Goal: Complete application form

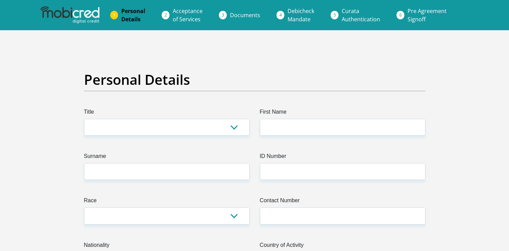
select select "Ms"
click option "Ms" at bounding box center [0, 0] width 0 height 0
click at [285, 115] on label "First Name" at bounding box center [343, 113] width 166 height 11
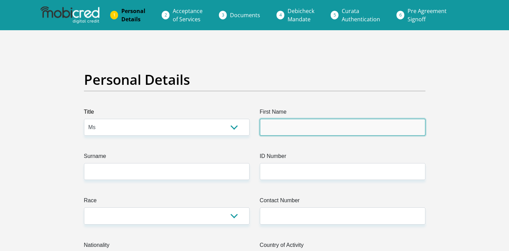
click at [285, 119] on input "First Name" at bounding box center [343, 127] width 166 height 17
click at [278, 125] on input "First Name" at bounding box center [343, 127] width 166 height 17
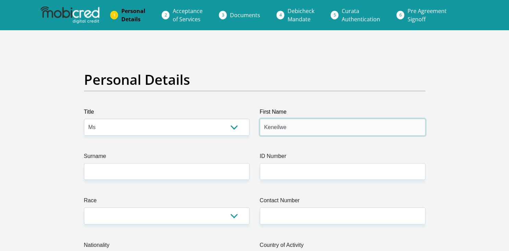
type input "Keneilwe"
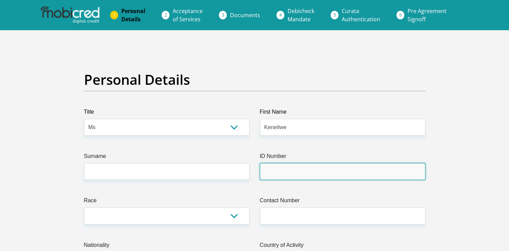
click at [276, 169] on input "ID Number" at bounding box center [343, 171] width 166 height 17
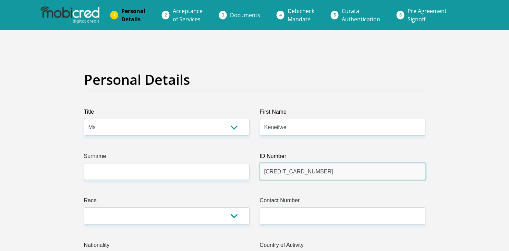
type input "6112070786089"
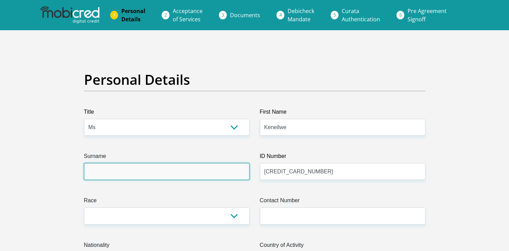
click at [130, 175] on input "Surname" at bounding box center [167, 171] width 166 height 17
type input "Thebe"
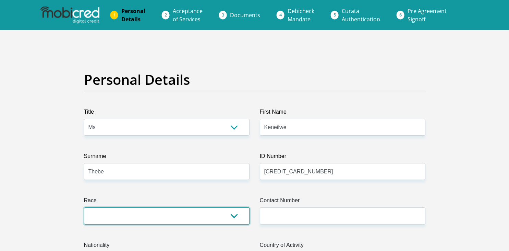
click at [84, 207] on select "Black Coloured Indian White Other" at bounding box center [167, 215] width 166 height 17
select select "1"
click option "Black" at bounding box center [0, 0] width 0 height 0
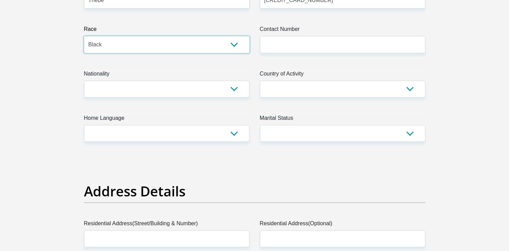
scroll to position [168, 0]
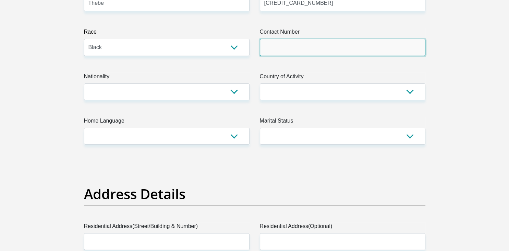
click at [386, 53] on input "Contact Number" at bounding box center [343, 47] width 166 height 17
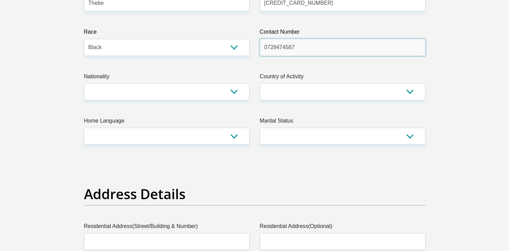
type input "0728474587"
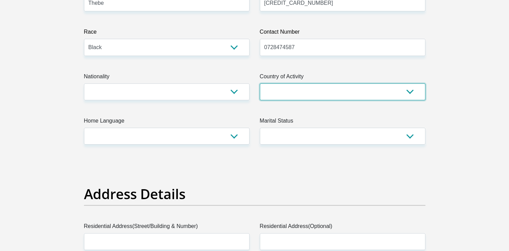
click at [260, 83] on select "South Africa Afghanistan Aland Islands Albania Algeria America Samoa American V…" at bounding box center [343, 91] width 166 height 17
select select "ZAF"
click option "South Africa" at bounding box center [0, 0] width 0 height 0
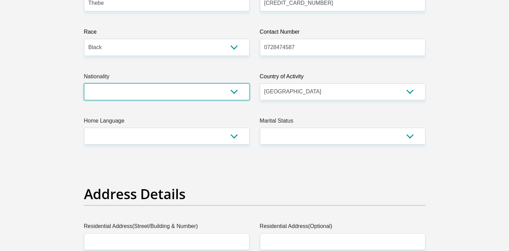
click at [84, 83] on select "South Africa Afghanistan Aland Islands Albania Algeria America Samoa American V…" at bounding box center [167, 91] width 166 height 17
select select "ZAF"
click option "South Africa" at bounding box center [0, 0] width 0 height 0
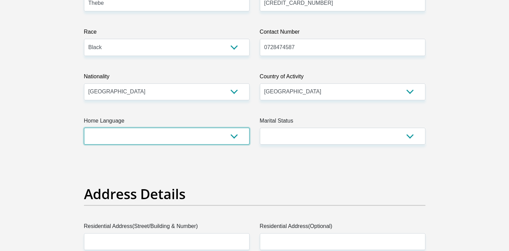
click at [84, 127] on select "Afrikaans English Sepedi South Ndebele Southern Sotho Swati Tsonga Tswana Venda…" at bounding box center [167, 135] width 166 height 17
select select "tsn"
click option "Tswana" at bounding box center [0, 0] width 0 height 0
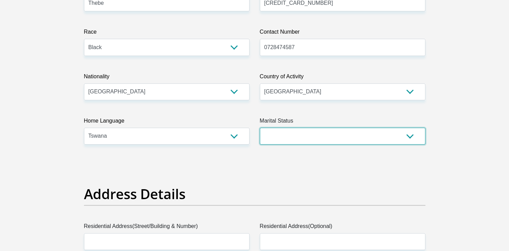
click at [260, 127] on select "Married ANC Single Divorced Widowed Married COP or Customary Law" at bounding box center [343, 135] width 166 height 17
select select "2"
click option "Single" at bounding box center [0, 0] width 0 height 0
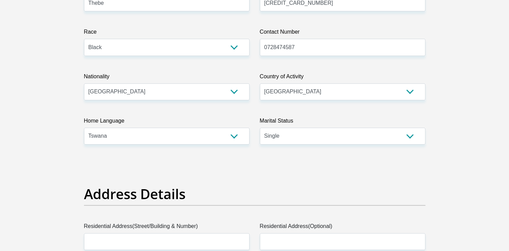
click at [389, 126] on label "Marital Status" at bounding box center [343, 122] width 166 height 11
click at [389, 127] on select "Married ANC Single Divorced Widowed Married COP or Customary Law" at bounding box center [343, 135] width 166 height 17
click at [260, 127] on select "Married ANC Single Divorced Widowed Married COP or Customary Law" at bounding box center [343, 135] width 166 height 17
click at [389, 132] on select "Married ANC Single Divorced Widowed Married COP or Customary Law" at bounding box center [343, 135] width 166 height 17
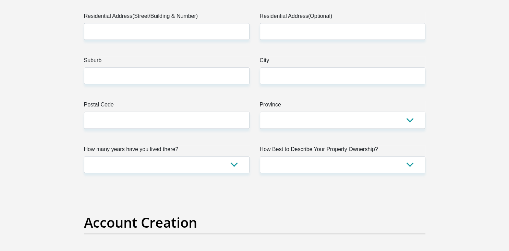
scroll to position [361, 0]
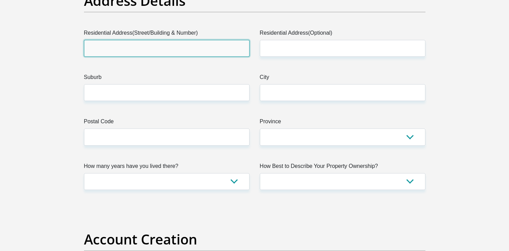
click at [118, 51] on input "Residential Address(Street/Building & Number)" at bounding box center [167, 48] width 166 height 17
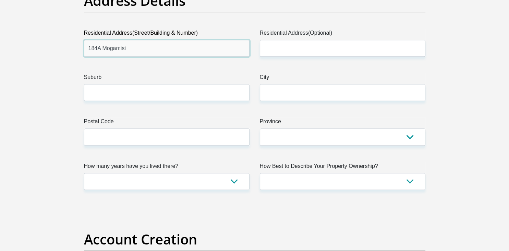
type input "184A Mogamisi"
drag, startPoint x: 283, startPoint y: 102, endPoint x: 287, endPoint y: 96, distance: 6.9
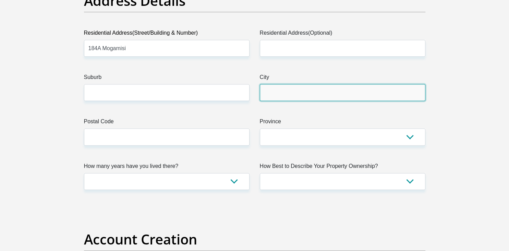
click at [287, 96] on input "City" at bounding box center [343, 92] width 166 height 17
type input "Pampierstad"
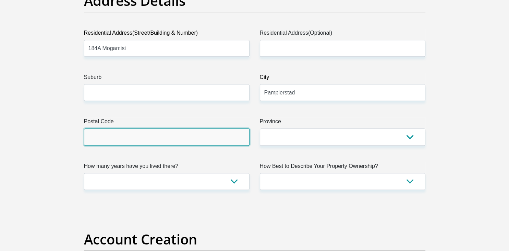
click at [185, 138] on input "Postal Code" at bounding box center [167, 136] width 166 height 17
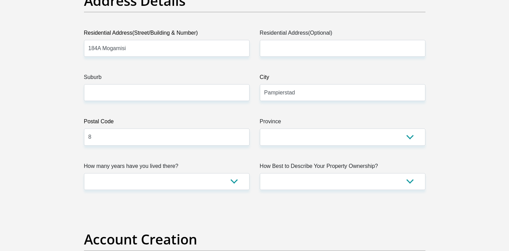
click at [180, 145] on input "8" at bounding box center [167, 136] width 166 height 17
type input "8566"
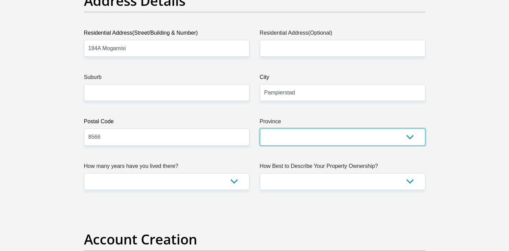
click at [260, 128] on select "Eastern Cape Free State Gauteng KwaZulu-Natal Limpopo Mpumalanga Northern Cape …" at bounding box center [343, 136] width 166 height 17
select select "Northern Cape"
click option "Northern Cape" at bounding box center [0, 0] width 0 height 0
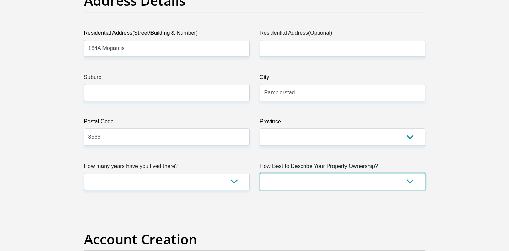
click at [260, 173] on select "Owned Rented Family Owned Company Dwelling" at bounding box center [343, 181] width 166 height 17
select select "parents"
click option "Family Owned" at bounding box center [0, 0] width 0 height 0
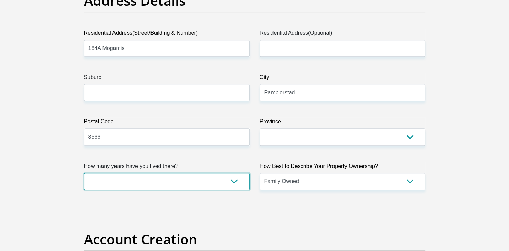
click at [84, 173] on select "less than 1 year 1-3 years 3-5 years 5+ years" at bounding box center [167, 181] width 166 height 17
select select "5"
click option "5+ years" at bounding box center [0, 0] width 0 height 0
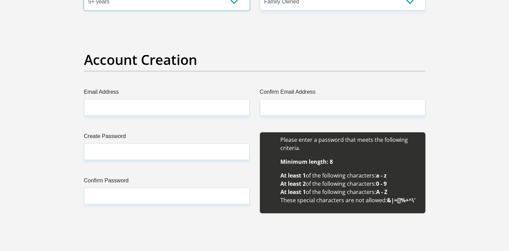
scroll to position [571, 0]
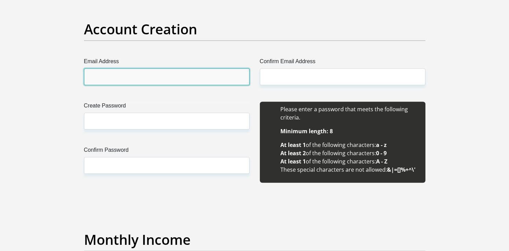
click at [198, 74] on input "Email Address" at bounding box center [167, 76] width 166 height 17
type input "maphethikazindalo@gmail.com"
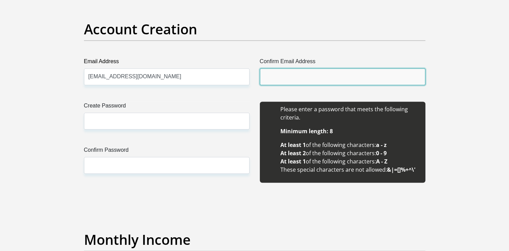
click at [274, 79] on input "Confirm Email Address" at bounding box center [343, 76] width 166 height 17
type input "maphethikazindalo@gmail.com"
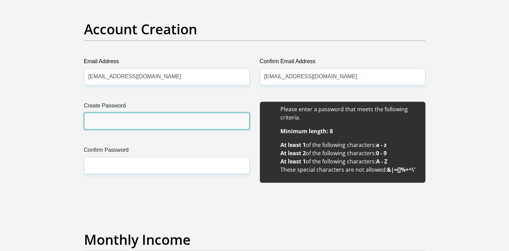
click at [155, 128] on input "Create Password" at bounding box center [167, 120] width 166 height 17
click at [119, 118] on input "Create Password" at bounding box center [167, 120] width 166 height 17
type input "MapsT0410."
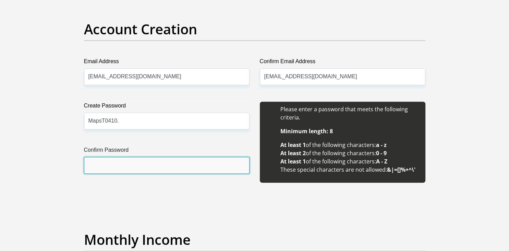
click at [109, 160] on input "Confirm Password" at bounding box center [167, 165] width 166 height 17
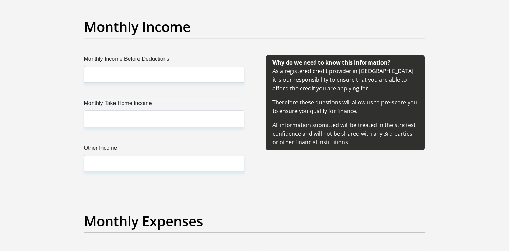
scroll to position [761, 0]
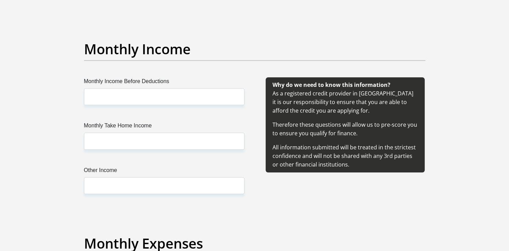
type input "MapsT0410."
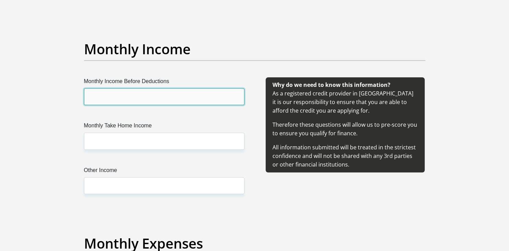
click at [177, 98] on input "Monthly Income Before Deductions" at bounding box center [164, 96] width 160 height 17
type input "15000"
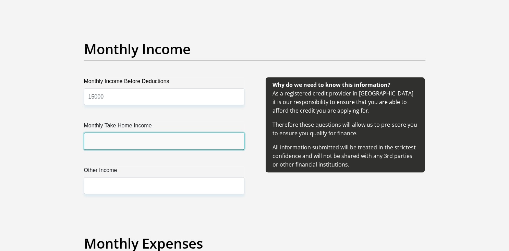
click at [158, 144] on input "Monthly Take Home Income" at bounding box center [164, 140] width 160 height 17
type input "12500"
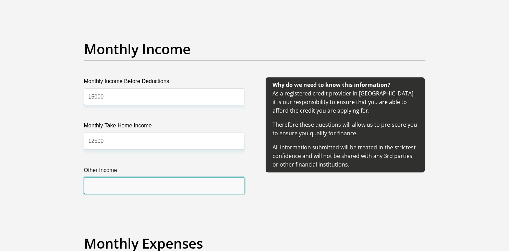
click at [123, 183] on input "Other Income" at bounding box center [164, 185] width 160 height 17
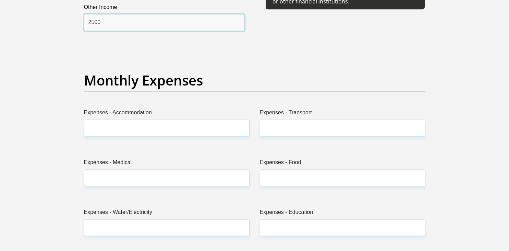
scroll to position [952, 0]
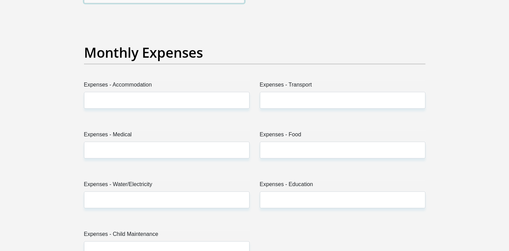
type input "2500"
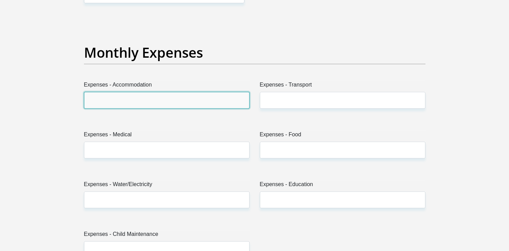
click at [216, 99] on input "Expenses - Accommodation" at bounding box center [167, 100] width 166 height 17
type input "0"
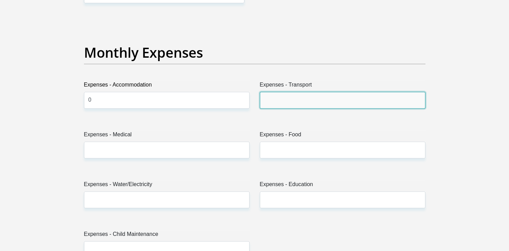
click at [297, 103] on input "Expenses - Transport" at bounding box center [343, 100] width 166 height 17
type input "500"
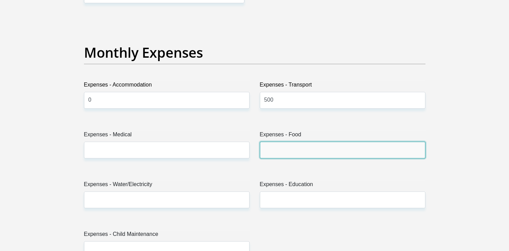
click at [272, 151] on input "Expenses - Food" at bounding box center [343, 149] width 166 height 17
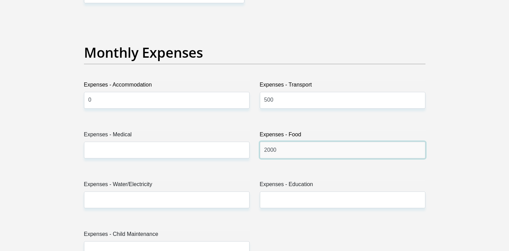
type input "2000"
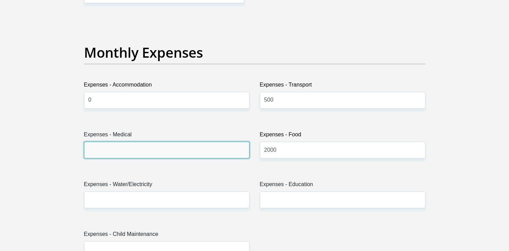
click at [138, 147] on input "Expenses - Medical" at bounding box center [167, 149] width 166 height 17
type input "1000"
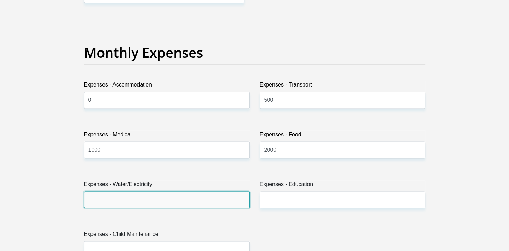
click at [134, 202] on input "Expenses - Water/Electricity" at bounding box center [167, 199] width 166 height 17
type input "500"
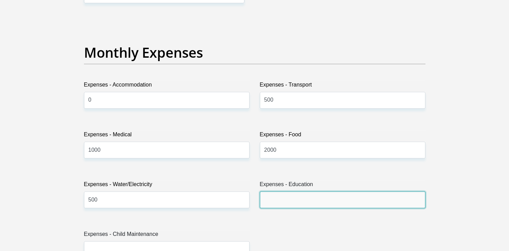
click at [297, 198] on input "Expenses - Education" at bounding box center [343, 199] width 166 height 17
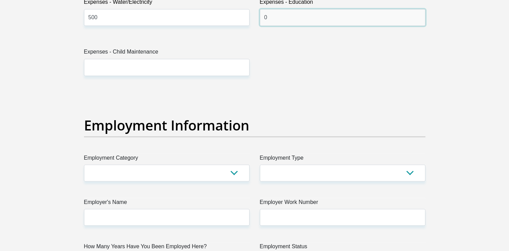
scroll to position [1153, 0]
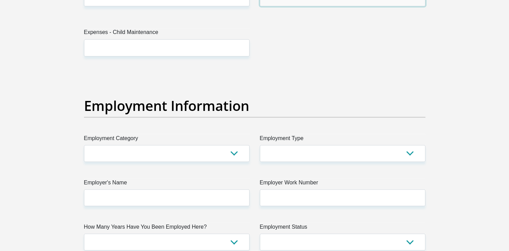
type input "0"
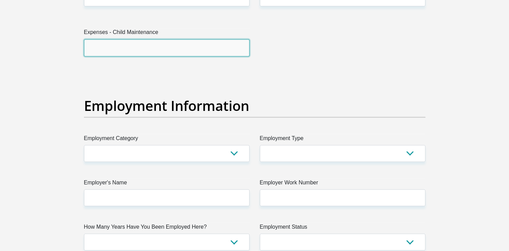
click at [166, 52] on input "Expenses - Child Maintenance" at bounding box center [167, 47] width 166 height 17
type input "0"
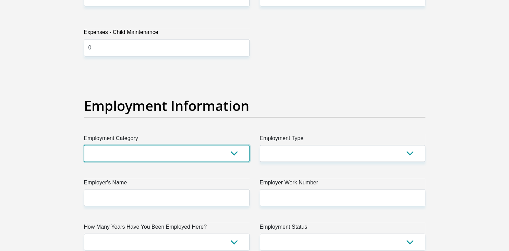
click at [84, 145] on select "AGRICULTURE ALCOHOL & TOBACCO CONSTRUCTION MATERIALS METALLURGY EQUIPMENT FOR R…" at bounding box center [167, 153] width 166 height 17
click option "SPECIALIZED CONTRACTORS" at bounding box center [0, 0] width 0 height 0
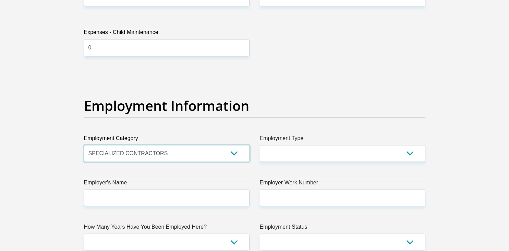
click at [84, 145] on select "AGRICULTURE ALCOHOL & TOBACCO CONSTRUCTION MATERIALS METALLURGY EQUIPMENT FOR R…" at bounding box center [167, 153] width 166 height 17
click option "LAUNDROMATS" at bounding box center [0, 0] width 0 height 0
click at [84, 145] on select "AGRICULTURE ALCOHOL & TOBACCO CONSTRUCTION MATERIALS METALLURGY EQUIPMENT FOR R…" at bounding box center [167, 153] width 166 height 17
click option "ARMS" at bounding box center [0, 0] width 0 height 0
click at [84, 145] on select "AGRICULTURE ALCOHOL & TOBACCO CONSTRUCTION MATERIALS METALLURGY EQUIPMENT FOR R…" at bounding box center [167, 153] width 166 height 17
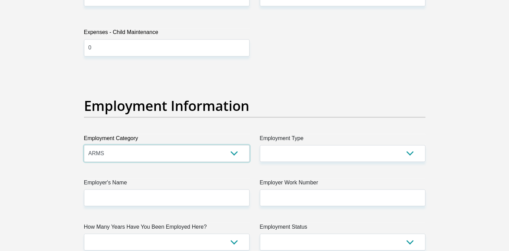
select select "28"
click option "HEALTHCARE (PRIVATE SECTOR)" at bounding box center [0, 0] width 0 height 0
click at [244, 157] on select "AGRICULTURE ALCOHOL & TOBACCO CONSTRUCTION MATERIALS METALLURGY EQUIPMENT FOR R…" at bounding box center [167, 153] width 166 height 17
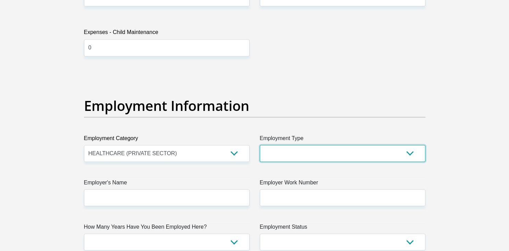
click at [260, 145] on select "College/Lecturer Craft Seller Creative Driver Executive Farmer Forces - Non Com…" at bounding box center [343, 153] width 166 height 17
click option "Service Industry" at bounding box center [0, 0] width 0 height 0
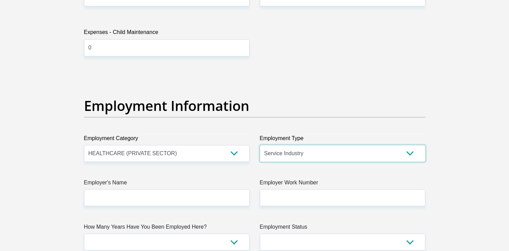
click at [260, 145] on select "College/Lecturer Craft Seller Creative Driver Executive Farmer Forces - Non Com…" at bounding box center [343, 153] width 166 height 17
select select "Unknown/Other"
click option "Unknown/Other" at bounding box center [0, 0] width 0 height 0
click at [350, 159] on select "College/Lecturer Craft Seller Creative Driver Executive Farmer Forces - Non Com…" at bounding box center [343, 153] width 166 height 17
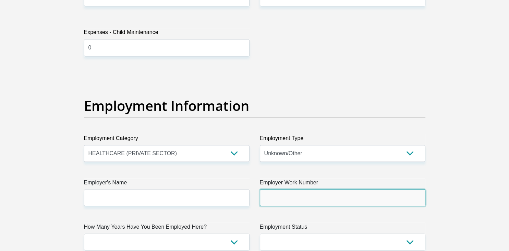
click at [265, 201] on input "Employer Work Number" at bounding box center [343, 197] width 166 height 17
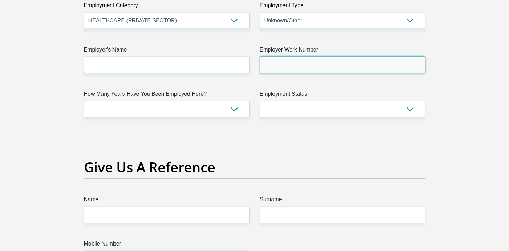
scroll to position [1288, 0]
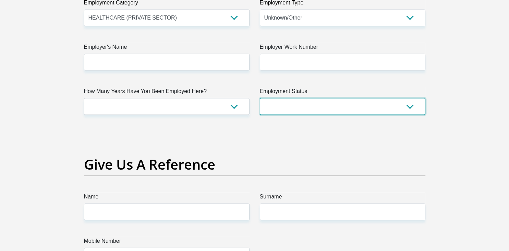
click at [260, 98] on select "Permanent/Full-time Part-time/Casual Contract Worker Self-Employed Housewife Re…" at bounding box center [343, 106] width 166 height 17
select select "1"
click option "Permanent/Full-time" at bounding box center [0, 0] width 0 height 0
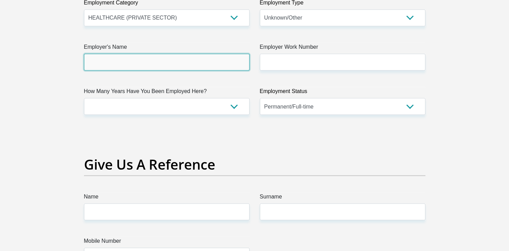
click at [193, 54] on input "Employer's Name" at bounding box center [167, 62] width 166 height 17
type input "J"
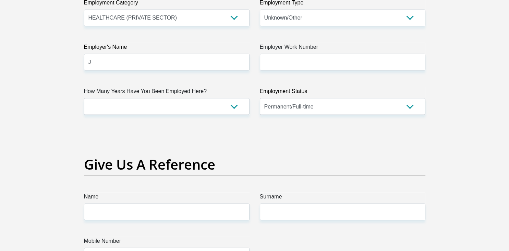
click at [137, 56] on input "J" at bounding box center [167, 62] width 166 height 17
type input "n"
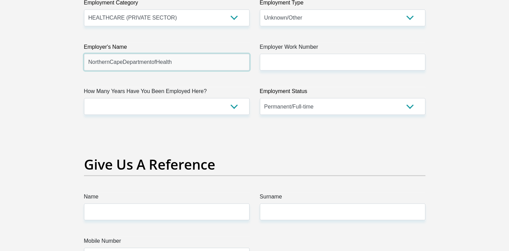
type input "NorthernCapeDepartmentofHealth"
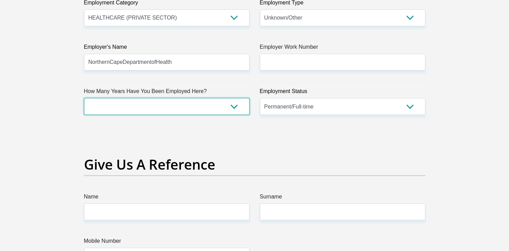
click at [84, 98] on select "less than 1 year 1-3 years 3-5 years 5+ years" at bounding box center [167, 106] width 166 height 17
select select "60"
click option "5+ years" at bounding box center [0, 0] width 0 height 0
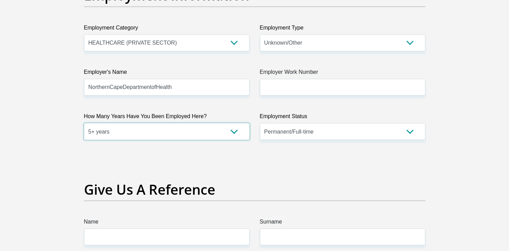
scroll to position [1252, 0]
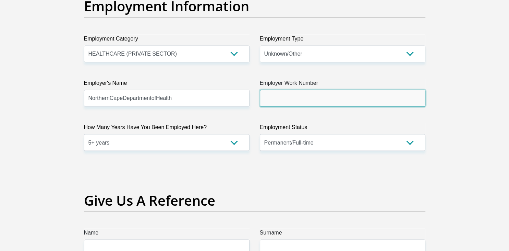
click at [316, 95] on input "Employer Work Number" at bounding box center [343, 98] width 166 height 17
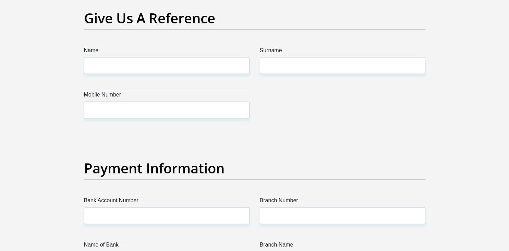
scroll to position [1437, 0]
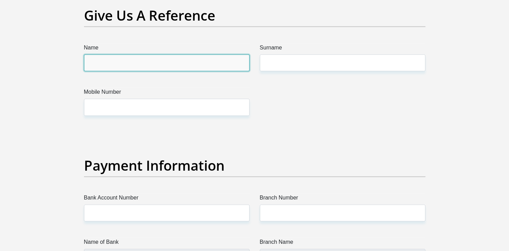
click at [136, 62] on input "Name" at bounding box center [167, 62] width 166 height 17
type input "Tshepang"
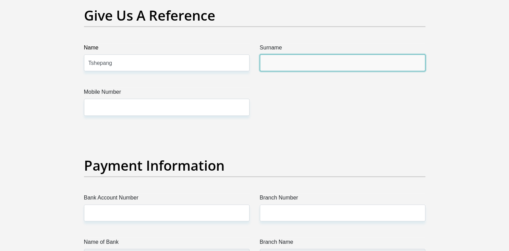
click at [268, 69] on input "Surname" at bounding box center [343, 62] width 166 height 17
type input "Thebe"
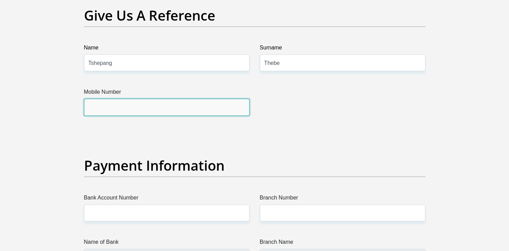
click at [141, 110] on input "Mobile Number" at bounding box center [167, 106] width 166 height 17
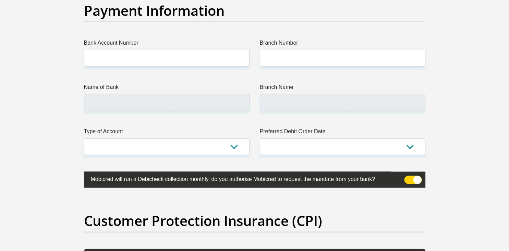
scroll to position [1594, 0]
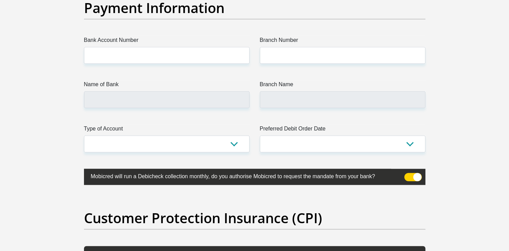
type input "0736975149"
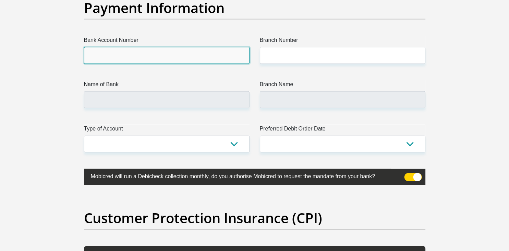
click at [150, 48] on input "Bank Account Number" at bounding box center [167, 55] width 166 height 17
type input "1339861532"
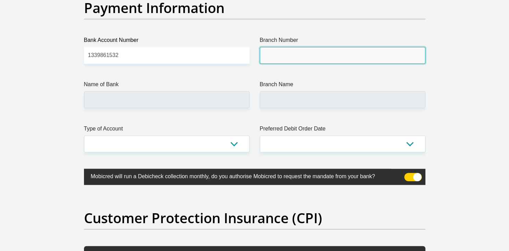
click at [270, 47] on input "Branch Number" at bounding box center [343, 55] width 166 height 17
type input "470010"
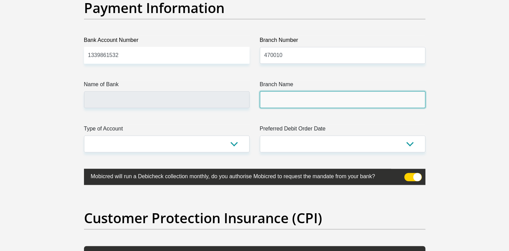
click at [275, 98] on input "Branch Name" at bounding box center [343, 99] width 166 height 17
type input "CAPITEC BANK LIMITED"
type input "CAPITEC BANK CPC"
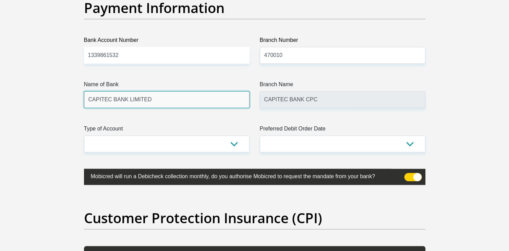
click at [192, 93] on input "CAPITEC BANK LIMITED" at bounding box center [167, 99] width 166 height 17
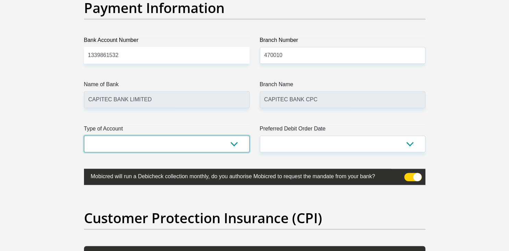
click at [84, 135] on select "Cheque Savings" at bounding box center [167, 143] width 166 height 17
select select "SAV"
click option "Savings" at bounding box center [0, 0] width 0 height 0
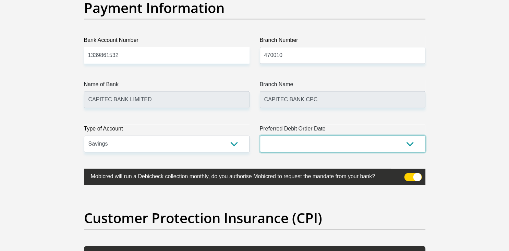
click at [260, 135] on select "1st 2nd 3rd 4th 5th 7th 18th 19th 20th 21st 22nd 23rd 24th 25th 26th 27th 28th …" at bounding box center [343, 143] width 166 height 17
click option "23rd" at bounding box center [0, 0] width 0 height 0
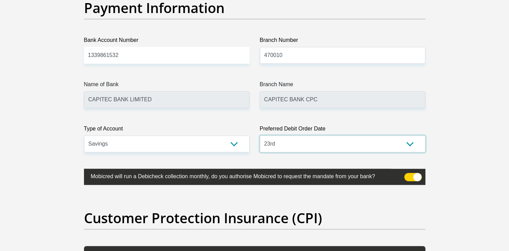
click at [260, 135] on select "1st 2nd 3rd 4th 5th 7th 18th 19th 20th 21st 22nd 23rd 24th 25th 26th 27th 28th …" at bounding box center [343, 143] width 166 height 17
select select "18"
click option "18th" at bounding box center [0, 0] width 0 height 0
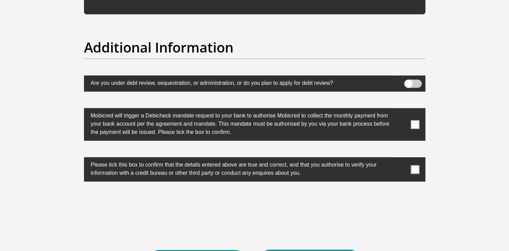
scroll to position [2116, 0]
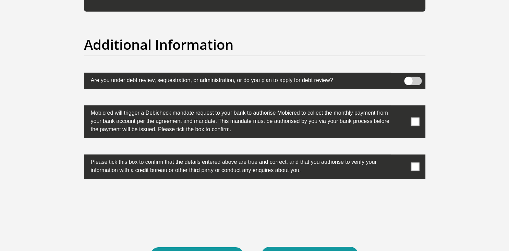
click at [409, 77] on span at bounding box center [412, 81] width 17 height 8
click at [408, 78] on input "checkbox" at bounding box center [408, 78] width 0 height 0
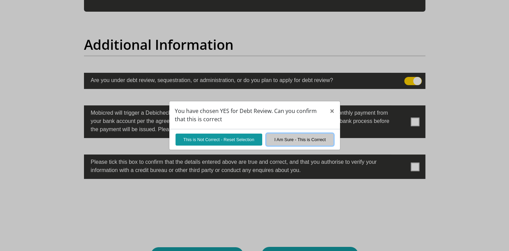
click at [281, 136] on button "I Am Sure - This is Correct" at bounding box center [299, 139] width 67 height 12
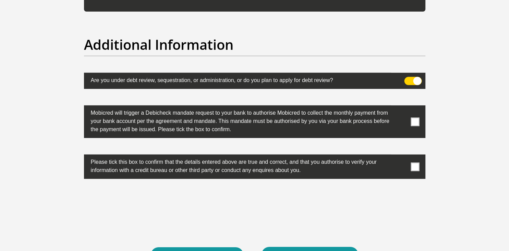
click at [416, 124] on span at bounding box center [415, 121] width 9 height 9
click at [401, 107] on input "checkbox" at bounding box center [401, 107] width 0 height 0
click at [410, 165] on label at bounding box center [254, 166] width 341 height 24
click at [401, 156] on input "checkbox" at bounding box center [401, 156] width 0 height 0
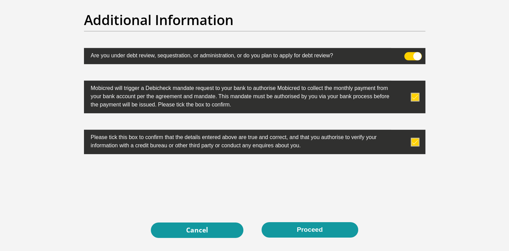
scroll to position [2144, 0]
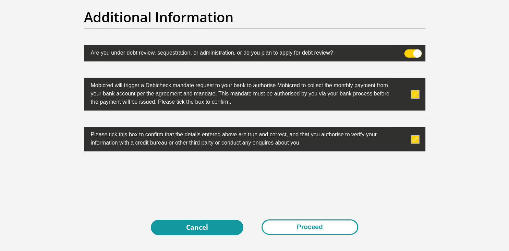
click at [310, 224] on button "Proceed" at bounding box center [309, 226] width 97 height 15
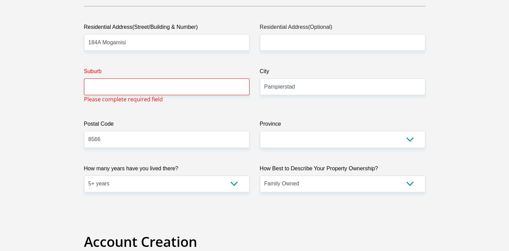
scroll to position [359, 0]
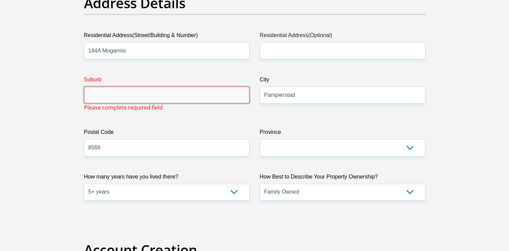
click at [109, 90] on input "Suburb" at bounding box center [167, 94] width 166 height 17
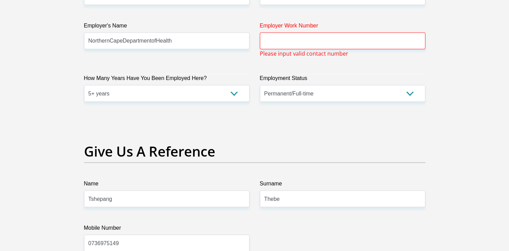
scroll to position [1307, 0]
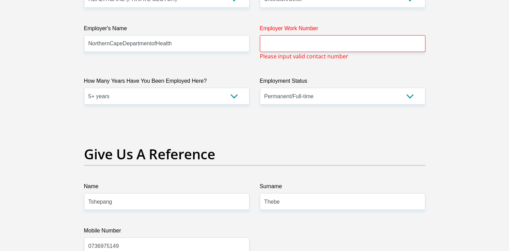
type input "Pampierstad"
click at [309, 41] on input "Employer Work Number" at bounding box center [343, 43] width 166 height 17
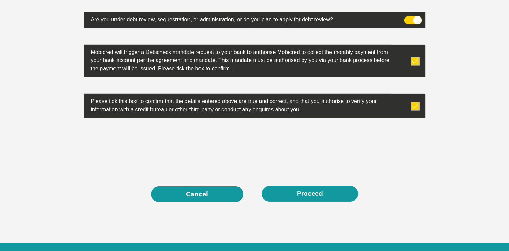
scroll to position [2207, 0]
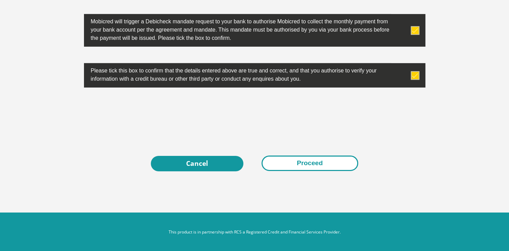
type input "0534560126"
click at [340, 163] on button "Proceed" at bounding box center [309, 162] width 97 height 15
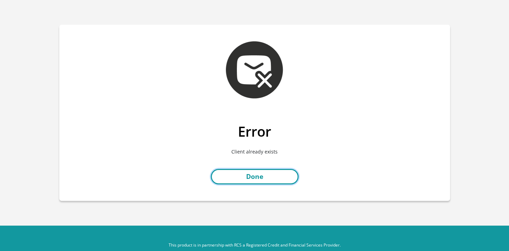
click at [247, 175] on link "Done" at bounding box center [255, 176] width 88 height 15
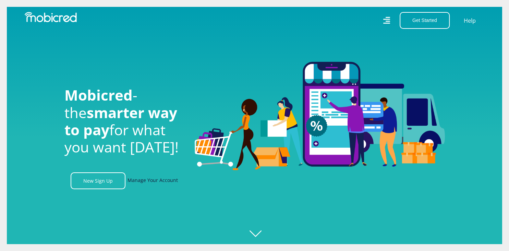
scroll to position [0, 488]
click at [146, 176] on link "Manage Your Account" at bounding box center [152, 180] width 50 height 17
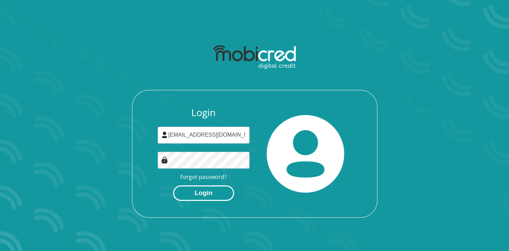
click at [213, 189] on button "Login" at bounding box center [203, 192] width 61 height 15
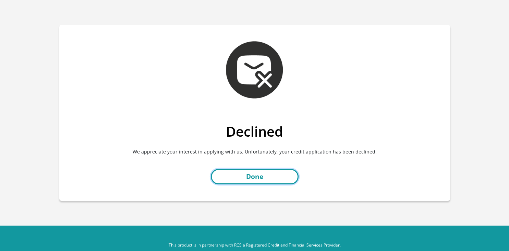
click at [271, 173] on link "Done" at bounding box center [255, 176] width 88 height 15
